Goal: Check status

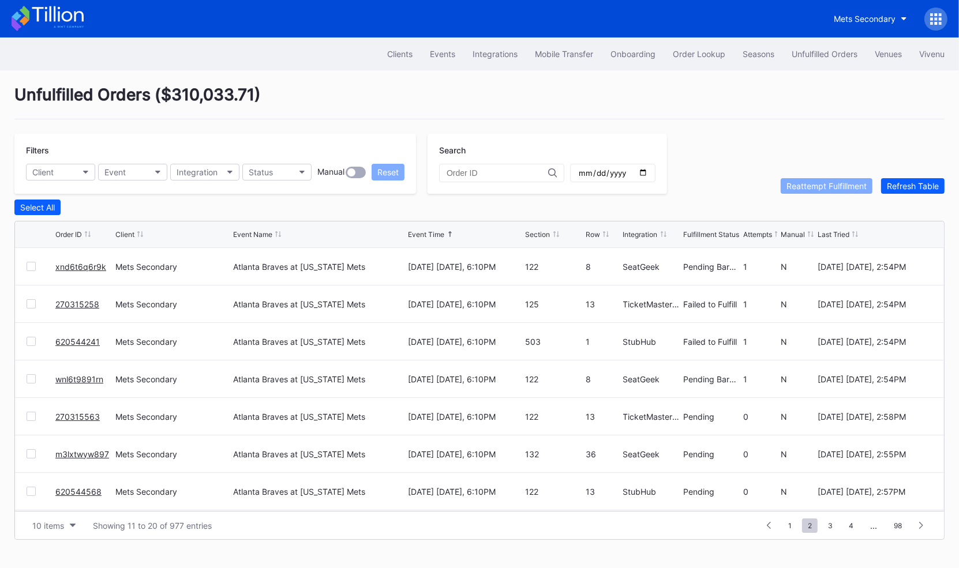
scroll to position [111, 0]
click at [711, 53] on div "Order Lookup" at bounding box center [699, 54] width 53 height 10
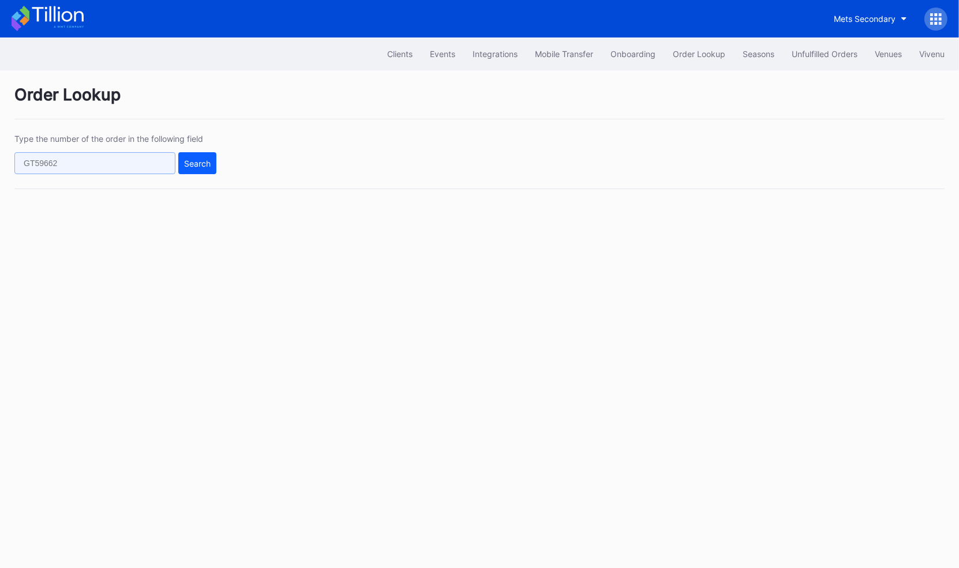
click at [155, 163] on input "text" at bounding box center [94, 163] width 161 height 22
paste input "965690350"
type input "965690350"
click at [195, 163] on div "Search" at bounding box center [197, 164] width 27 height 10
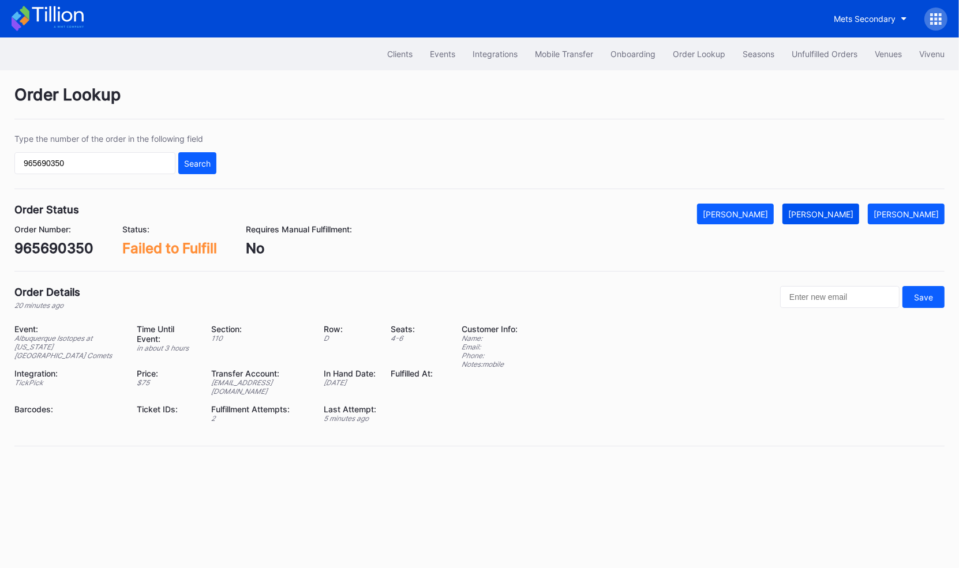
click at [854, 217] on div "Mark Fulfilled" at bounding box center [820, 215] width 65 height 10
click at [822, 57] on div "Unfulfilled Orders" at bounding box center [825, 54] width 66 height 10
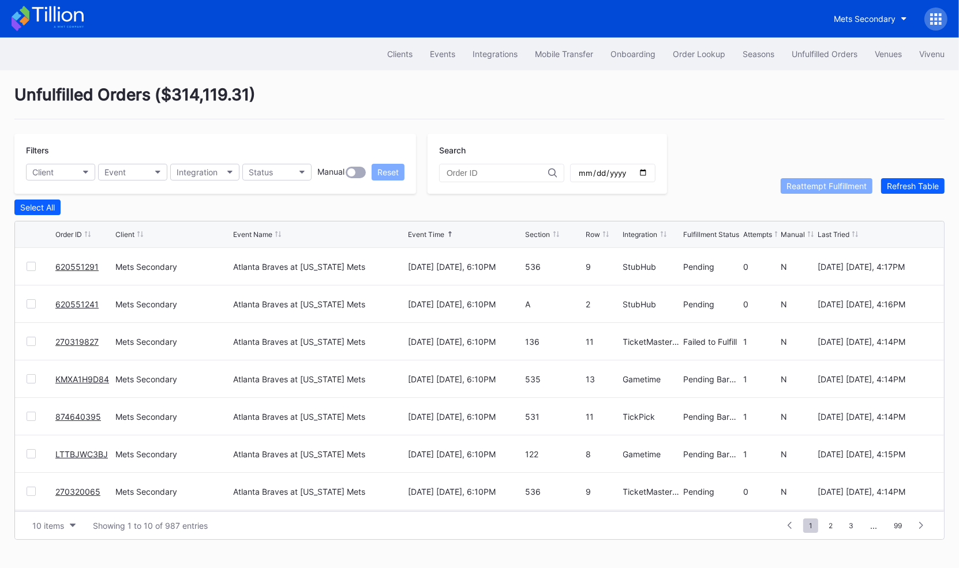
click at [33, 339] on div at bounding box center [31, 341] width 9 height 9
click at [803, 187] on div "Reattempt Fulfillment" at bounding box center [827, 186] width 80 height 10
click at [29, 489] on div at bounding box center [31, 493] width 9 height 9
click at [805, 185] on div "Reattempt Fulfillment" at bounding box center [827, 186] width 80 height 10
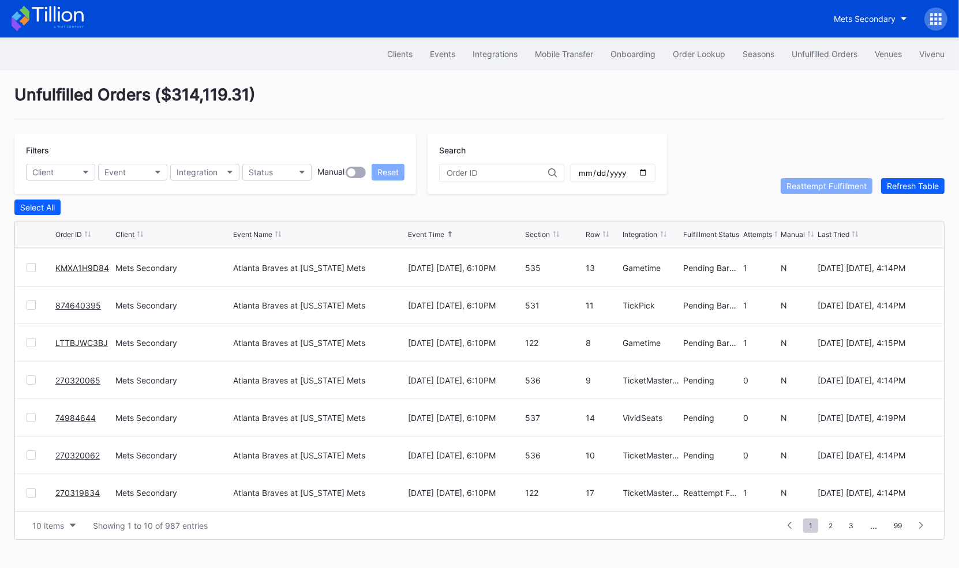
click at [830, 511] on div "10 items Showing 1 to 10 of 987 entries 1 ... -1 0 1 2 3 ... 99" at bounding box center [479, 525] width 929 height 28
click at [830, 523] on span "2" at bounding box center [831, 526] width 16 height 14
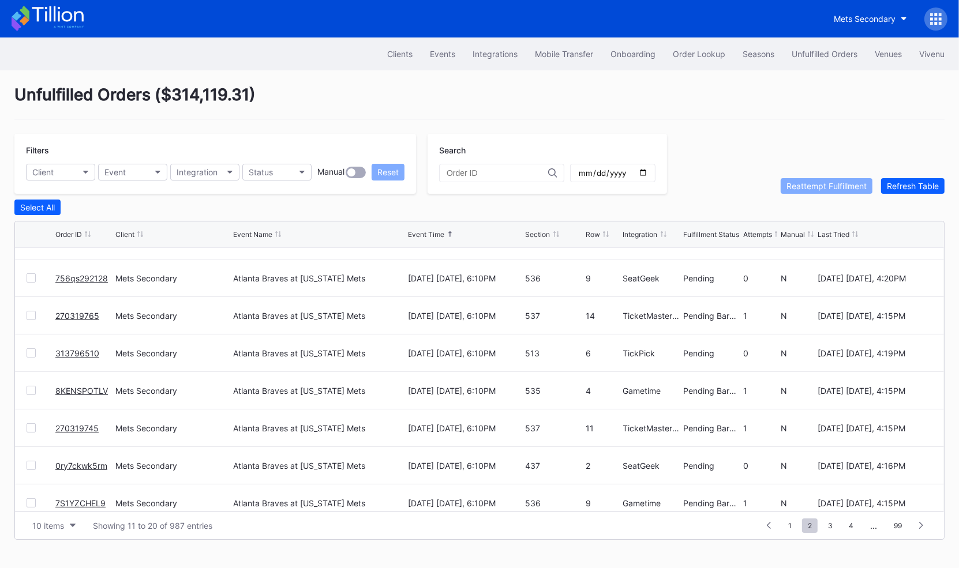
scroll to position [81, 0]
